Goal: Transaction & Acquisition: Book appointment/travel/reservation

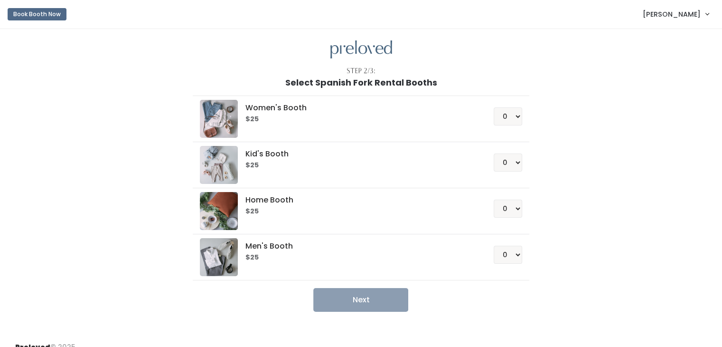
drag, startPoint x: 510, startPoint y: 114, endPoint x: 517, endPoint y: 86, distance: 28.9
click at [517, 86] on div "Select Spanish Fork Rental Booths" at bounding box center [361, 82] width 692 height 9
click at [505, 117] on select "0 1 2 3 4" at bounding box center [508, 116] width 28 height 18
select select "1"
click at [494, 107] on select "0 1 2 3 4" at bounding box center [508, 116] width 28 height 18
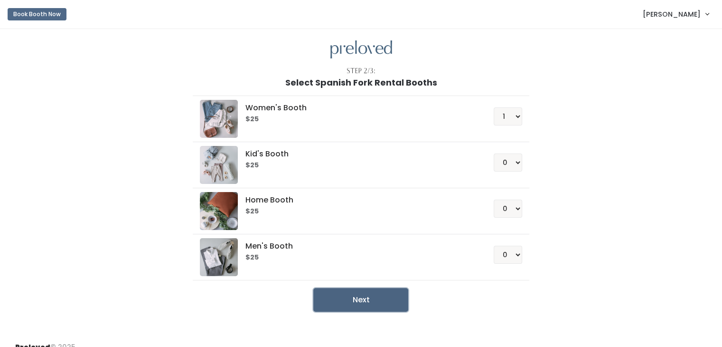
click at [386, 288] on button "Next" at bounding box center [360, 300] width 95 height 24
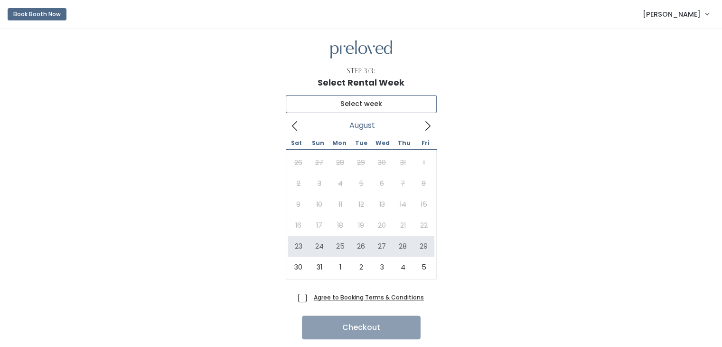
type input "[DATE] to [DATE]"
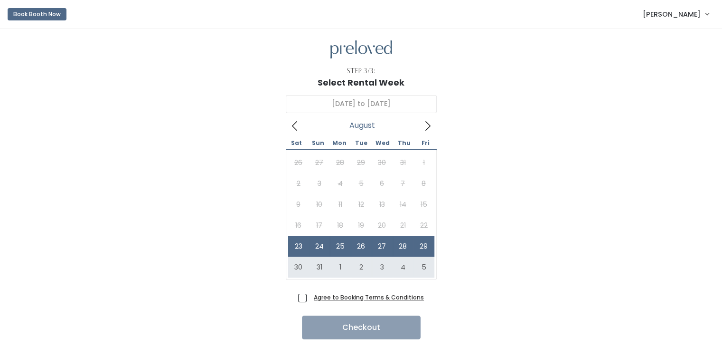
click at [310, 293] on span "Agree to Booking Terms & Conditions" at bounding box center [367, 296] width 114 height 9
click at [310, 293] on input "Agree to Booking Terms & Conditions" at bounding box center [313, 295] width 6 height 6
checkbox input "true"
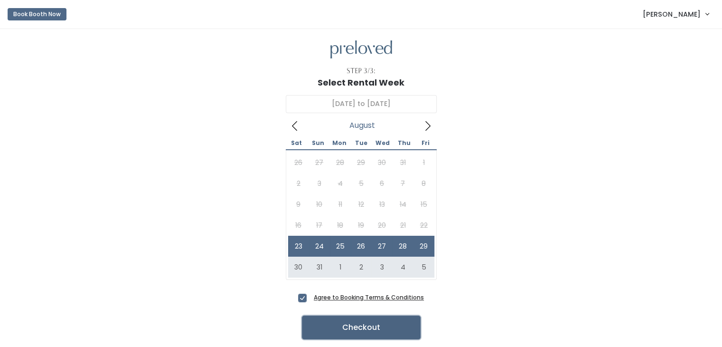
click at [358, 322] on button "Checkout" at bounding box center [361, 327] width 119 height 24
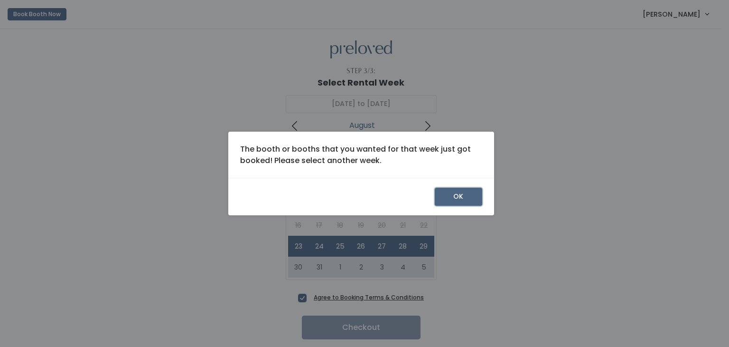
click at [474, 189] on button "OK" at bounding box center [458, 197] width 47 height 18
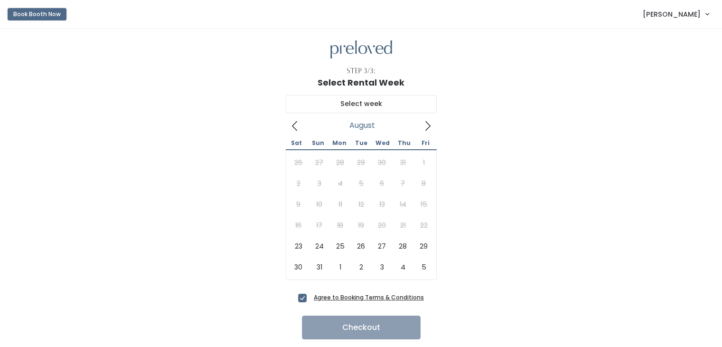
click at [8, 17] on button "Book Booth Now" at bounding box center [37, 14] width 59 height 12
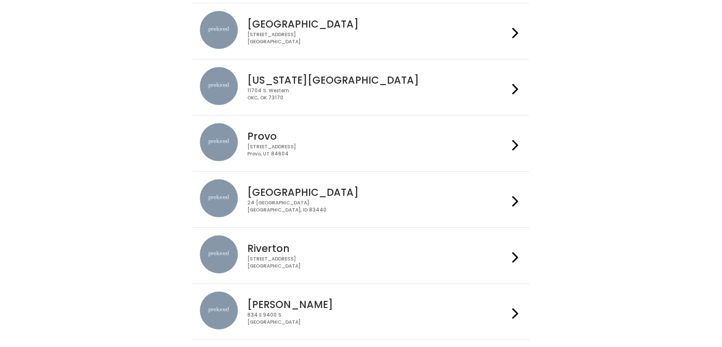
scroll to position [315, 0]
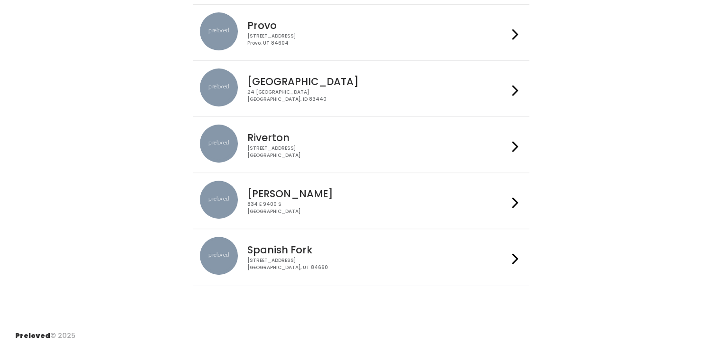
click at [386, 251] on h4 "Spanish Fork" at bounding box center [377, 249] width 261 height 11
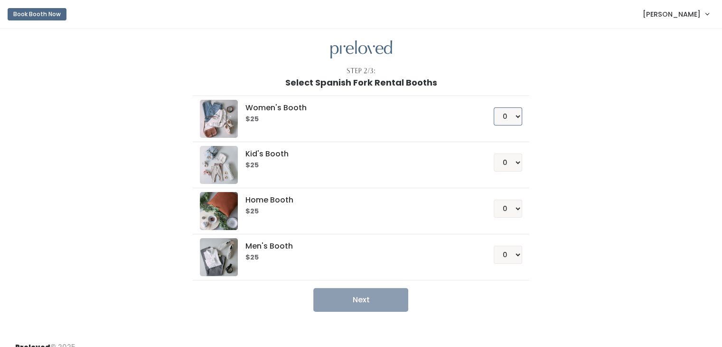
click at [510, 118] on select "0 1 2 3 4" at bounding box center [508, 116] width 28 height 18
select select "1"
click at [494, 107] on select "0 1 2 3 4" at bounding box center [508, 116] width 28 height 18
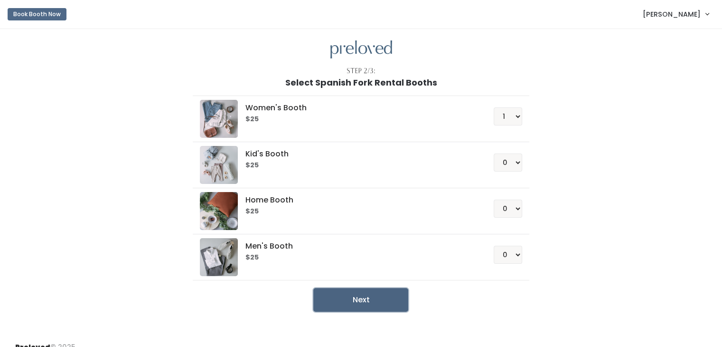
click at [376, 295] on button "Next" at bounding box center [360, 300] width 95 height 24
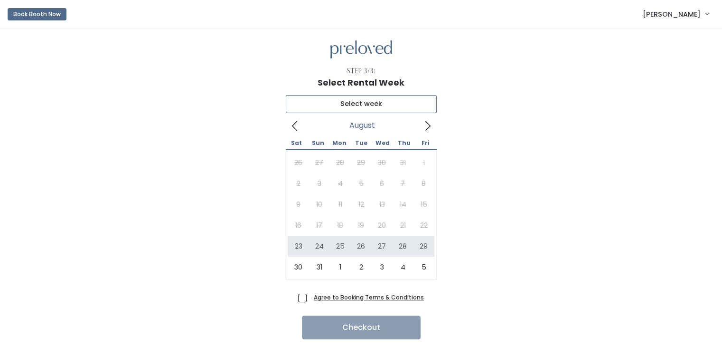
type input "August 23 to August 29"
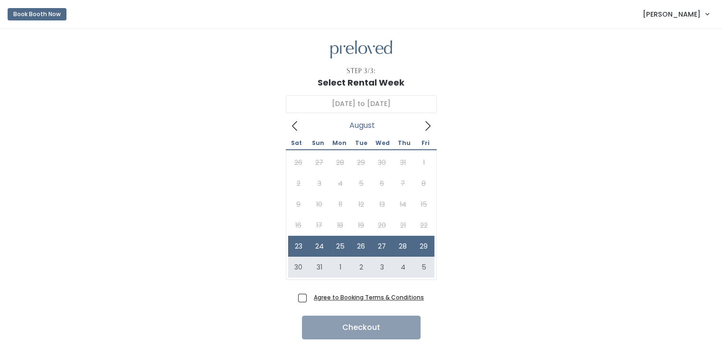
click at [310, 296] on span "Agree to Booking Terms & Conditions" at bounding box center [367, 296] width 114 height 9
click at [310, 296] on input "Agree to Booking Terms & Conditions" at bounding box center [313, 295] width 6 height 6
checkbox input "true"
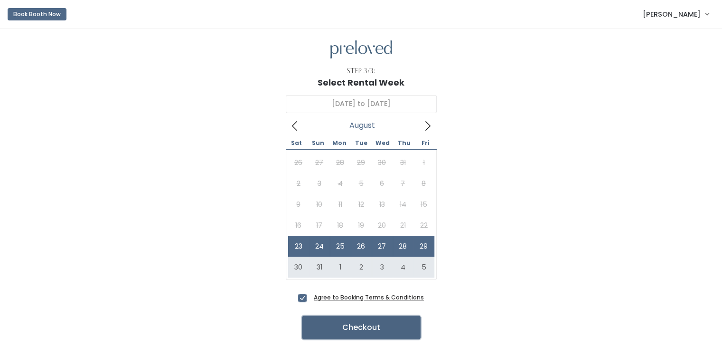
click at [365, 330] on button "Checkout" at bounding box center [361, 327] width 119 height 24
